Goal: Contribute content

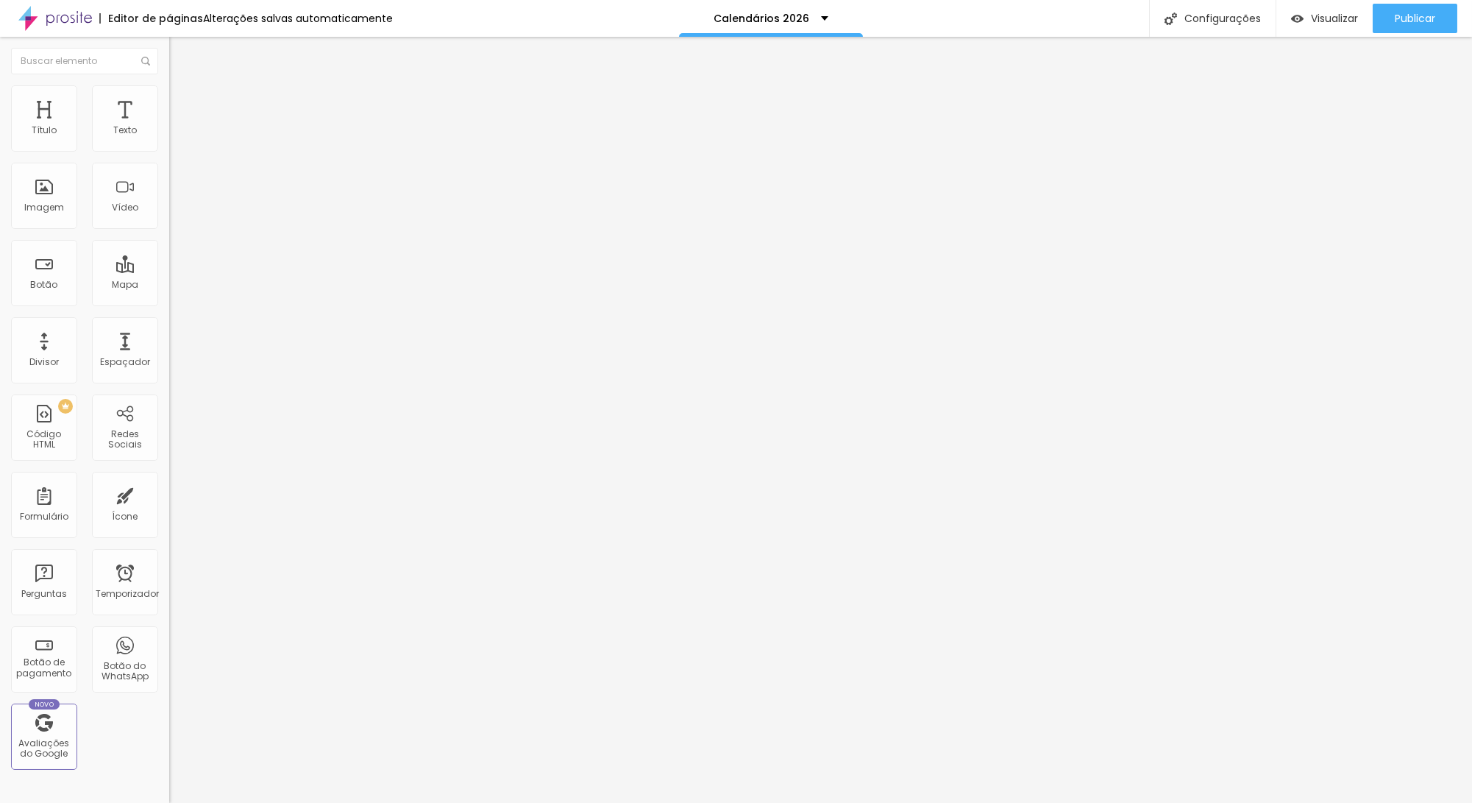
drag, startPoint x: 113, startPoint y: 121, endPoint x: 152, endPoint y: 134, distance: 41.0
click at [113, 121] on div "Texto" at bounding box center [125, 118] width 66 height 66
click at [180, 50] on img "button" at bounding box center [186, 54] width 12 height 12
click at [111, 121] on div "Texto" at bounding box center [125, 118] width 66 height 66
click at [180, 51] on img "button" at bounding box center [186, 54] width 12 height 12
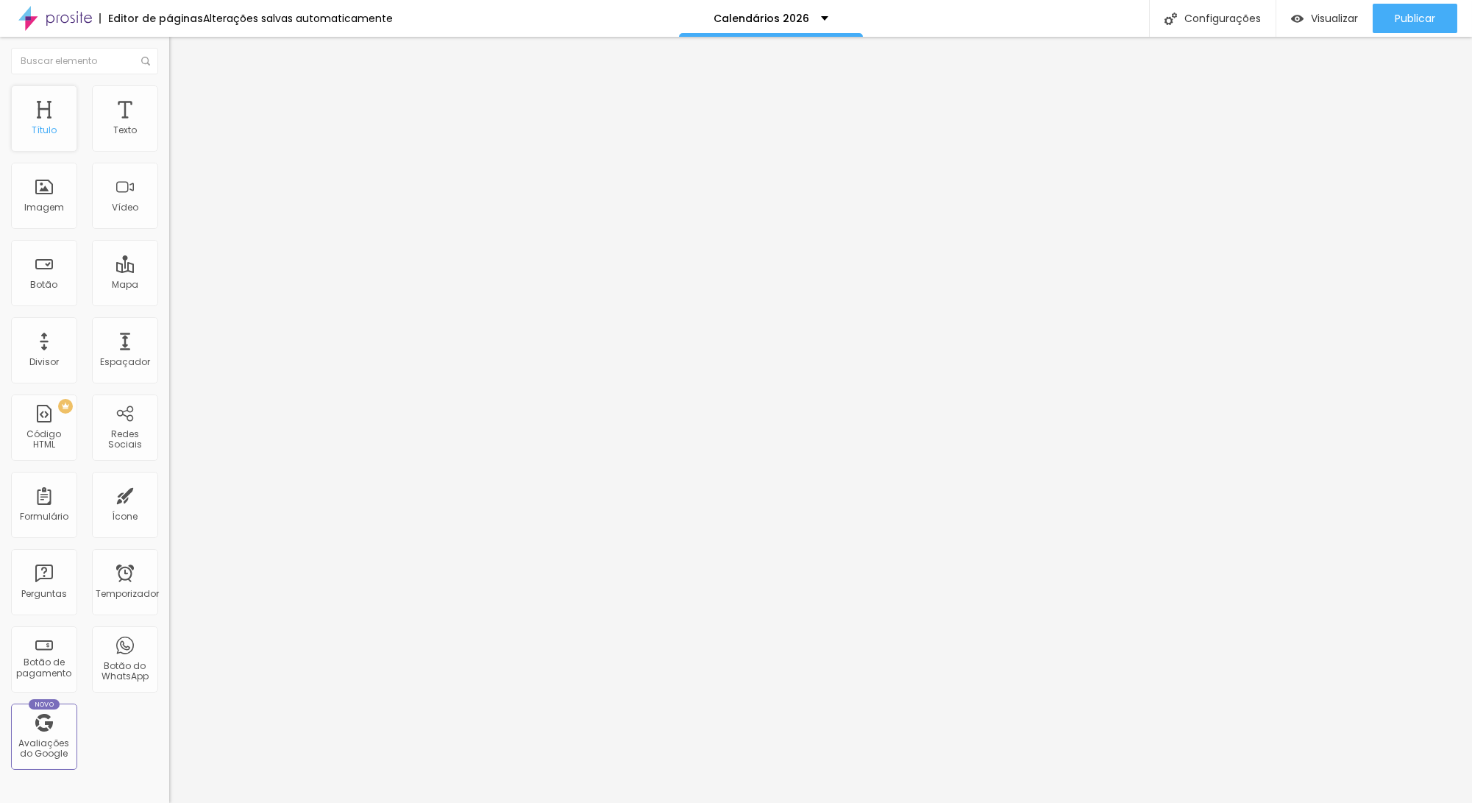
click at [42, 115] on div "Título" at bounding box center [44, 118] width 66 height 66
click at [50, 121] on div "Título" at bounding box center [44, 118] width 66 height 66
click at [113, 131] on font "Texto" at bounding box center [125, 130] width 24 height 13
click at [113, 118] on div "Texto" at bounding box center [125, 118] width 66 height 66
click at [815, 15] on div "Calendários 2026" at bounding box center [771, 18] width 114 height 10
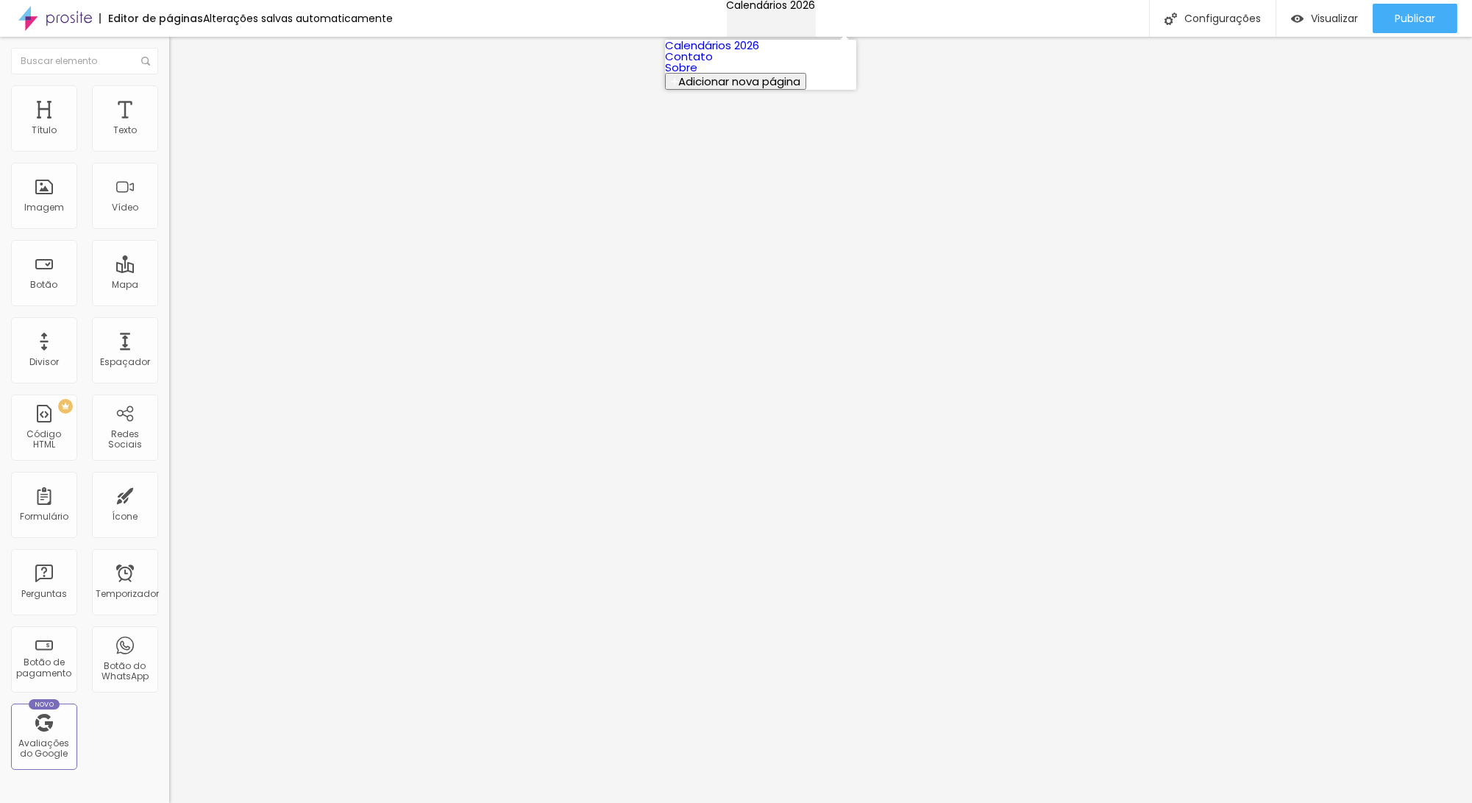
click at [815, 10] on div "Calendários 2026" at bounding box center [771, 5] width 89 height 10
click at [180, 55] on img "button" at bounding box center [186, 54] width 12 height 12
click at [46, 210] on font "Imagem" at bounding box center [44, 207] width 40 height 13
click at [41, 198] on div "Imagem" at bounding box center [44, 196] width 66 height 66
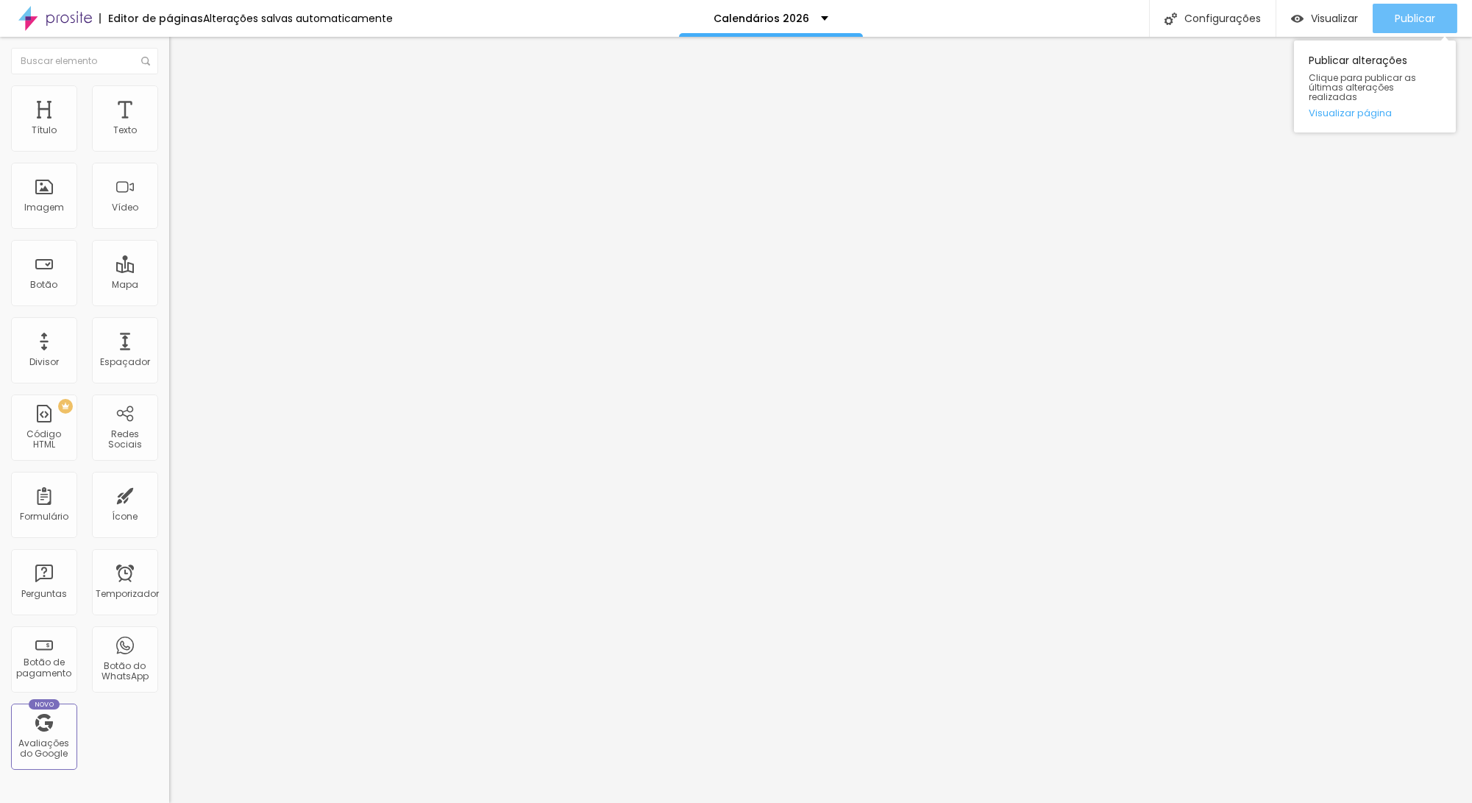
click at [1407, 15] on font "Publicar" at bounding box center [1415, 18] width 40 height 15
click at [1331, 16] on font "Visualizar" at bounding box center [1334, 18] width 47 height 15
click at [180, 52] on img "button" at bounding box center [186, 54] width 12 height 12
